Goal: Information Seeking & Learning: Learn about a topic

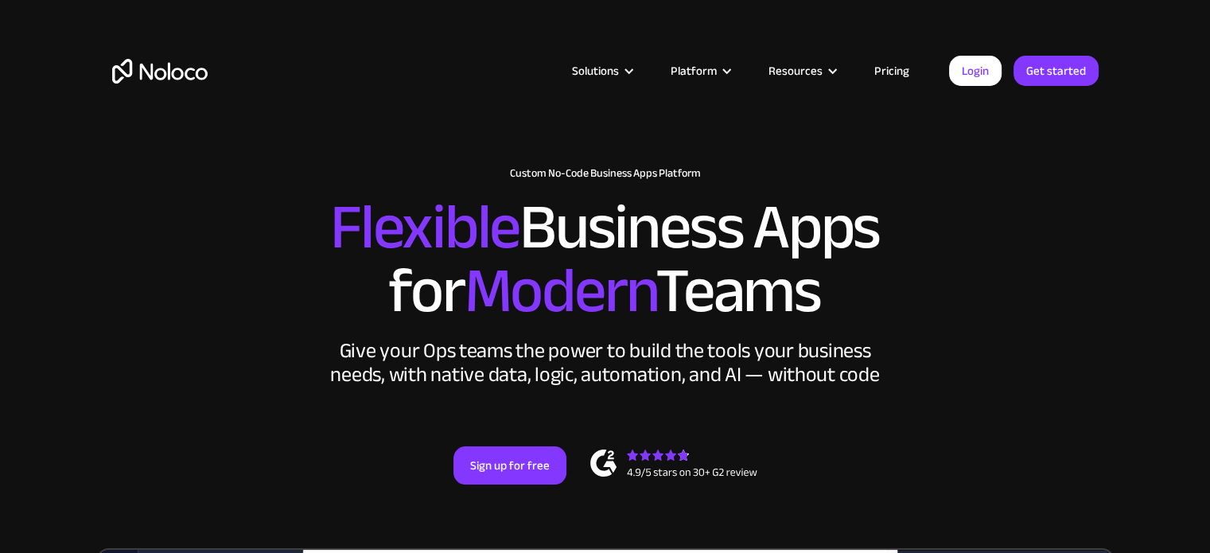
drag, startPoint x: 0, startPoint y: 0, endPoint x: 885, endPoint y: 76, distance: 888.0
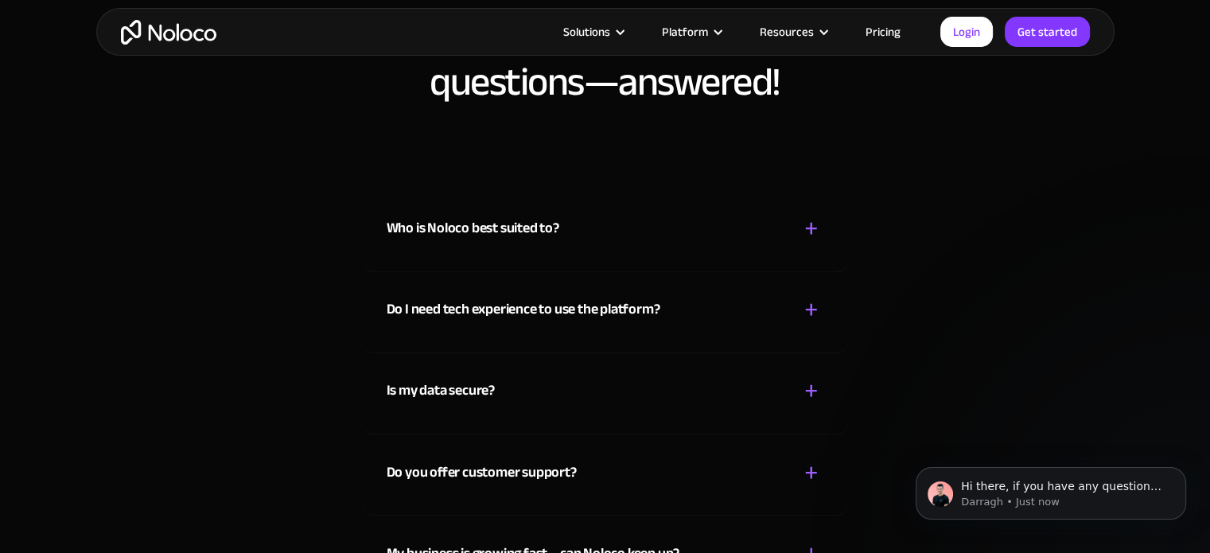
scroll to position [8832, 0]
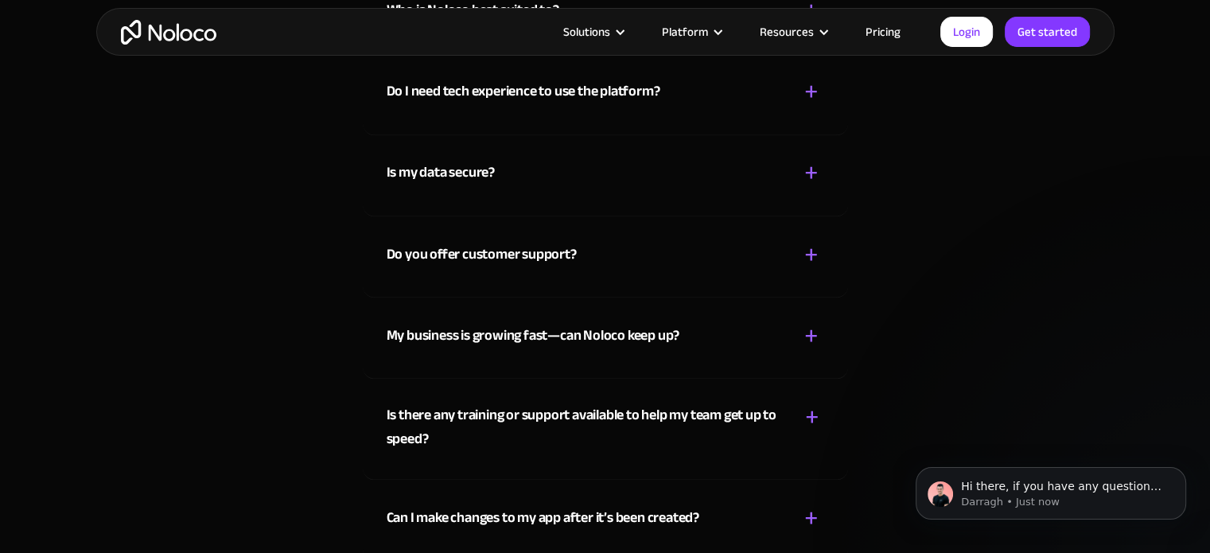
click at [877, 21] on link "Pricing" at bounding box center [883, 31] width 75 height 21
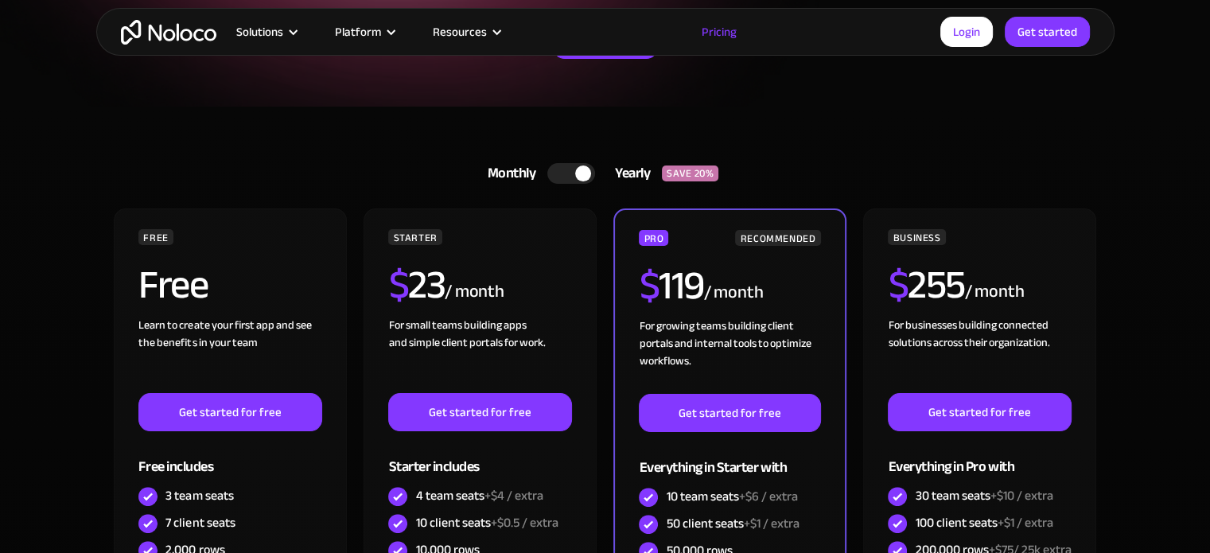
scroll to position [318, 0]
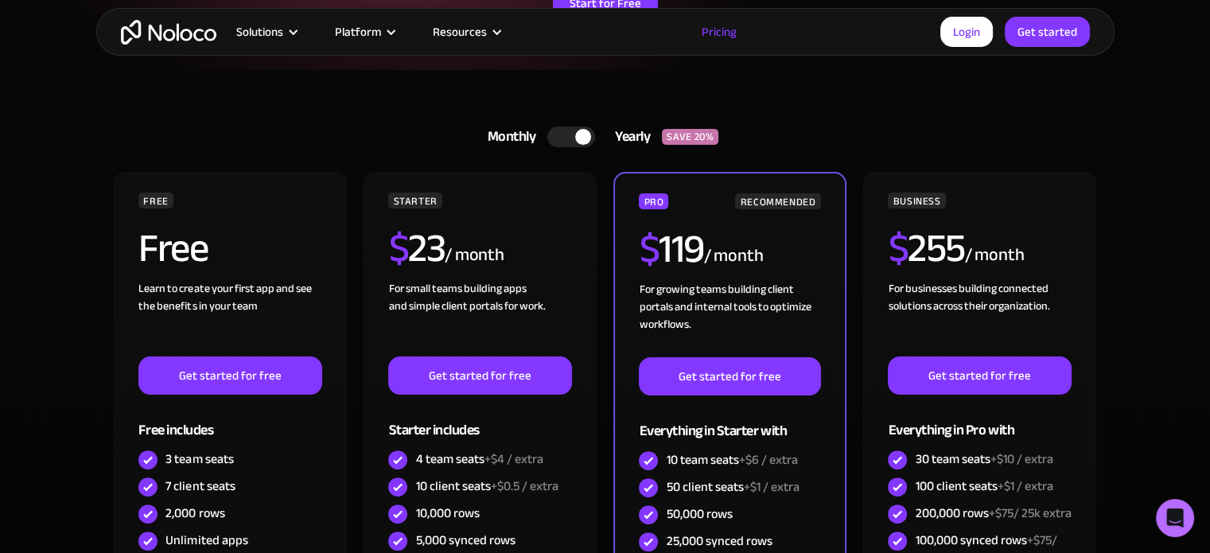
click at [568, 138] on div at bounding box center [571, 137] width 48 height 21
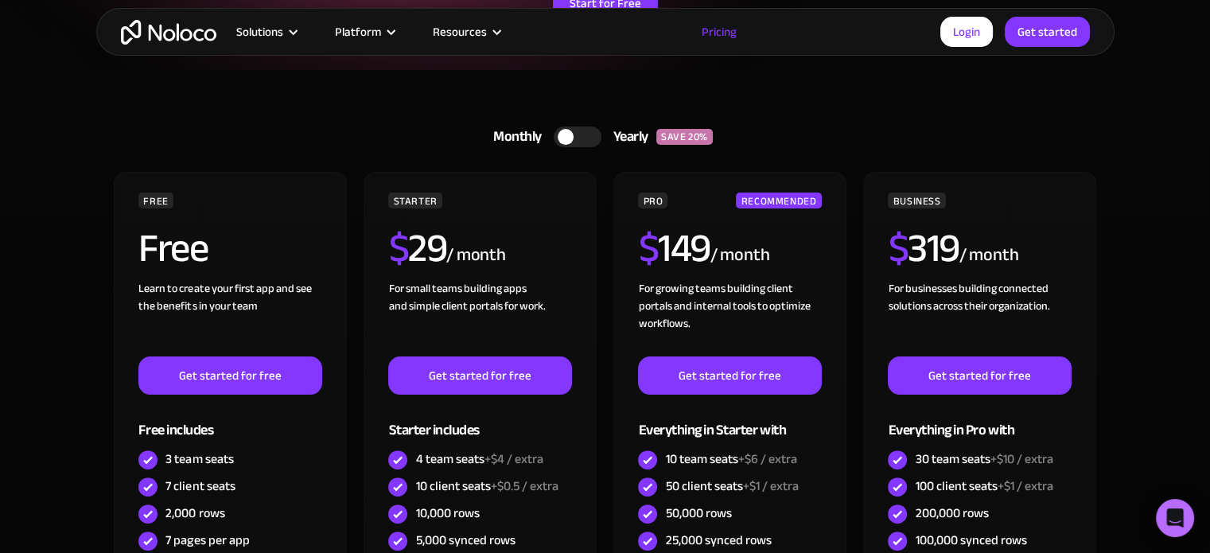
click at [568, 138] on div at bounding box center [566, 137] width 16 height 16
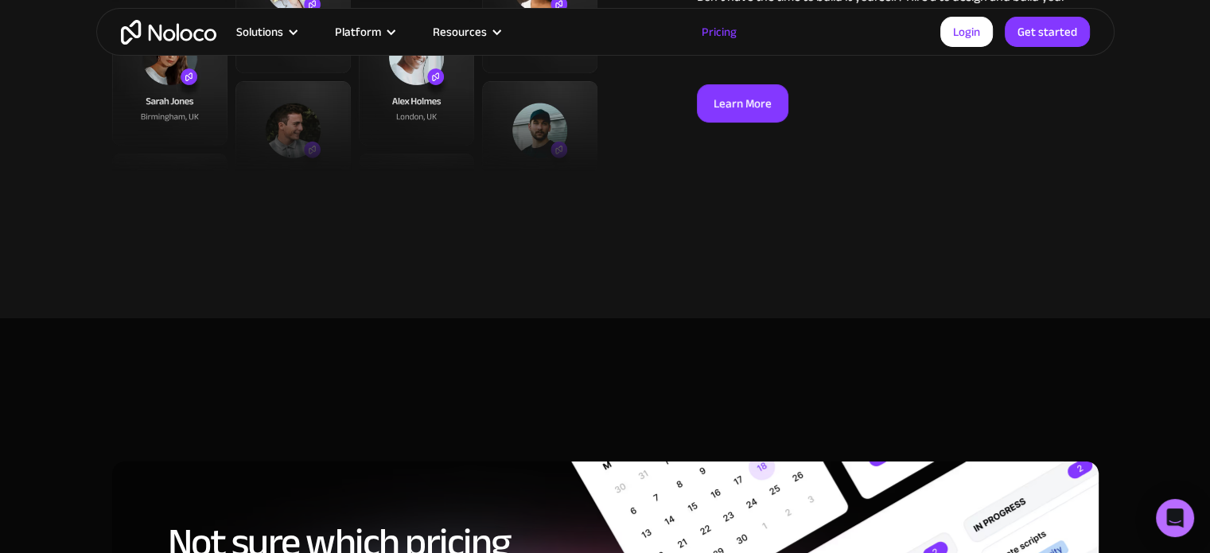
scroll to position [6206, 0]
